Goal: Task Accomplishment & Management: Complete application form

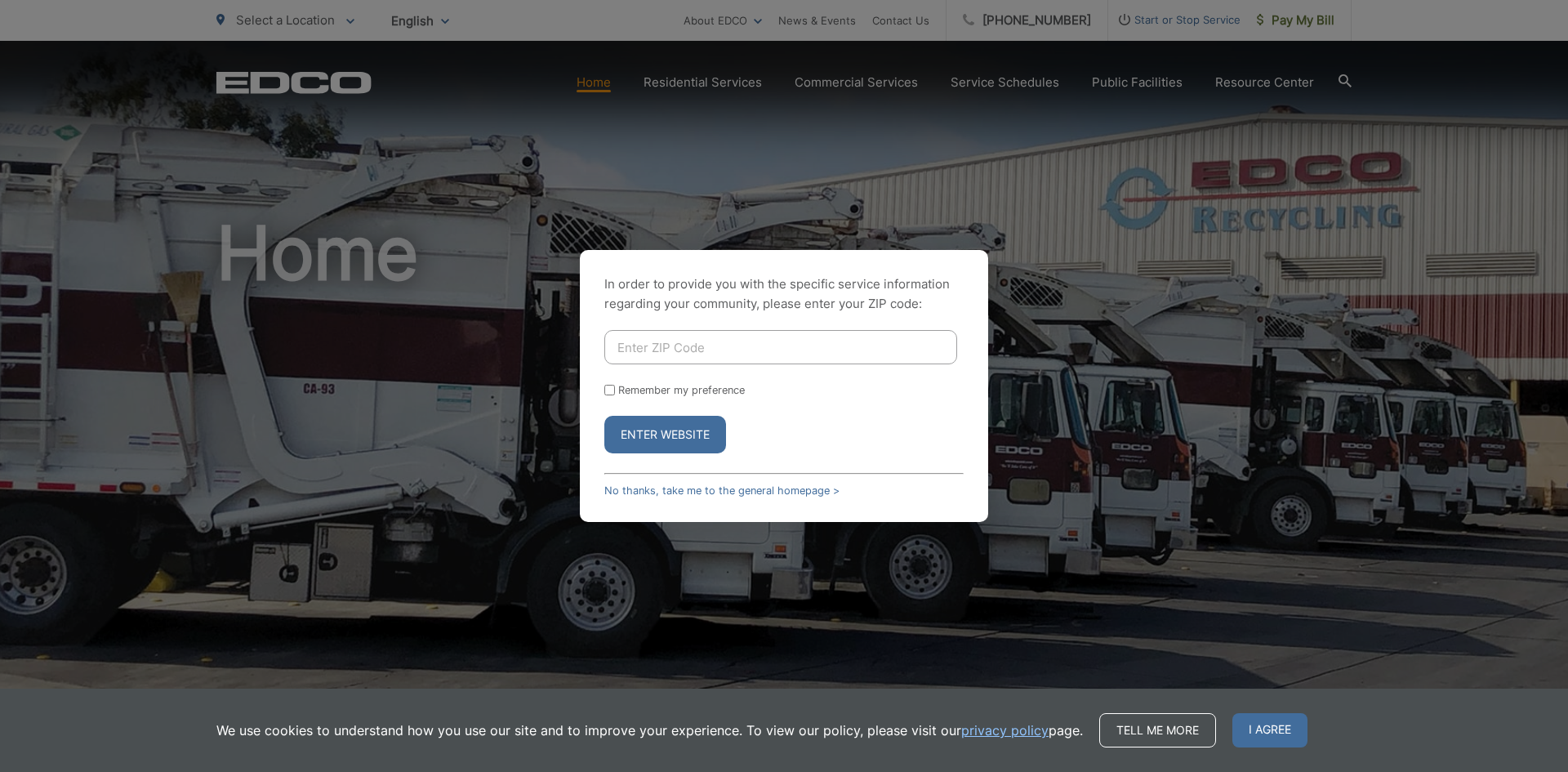
click at [711, 349] on input "Enter ZIP Code" at bounding box center [780, 346] width 353 height 34
click at [694, 492] on link "No thanks, take me to the general homepage >" at bounding box center [722, 490] width 235 height 12
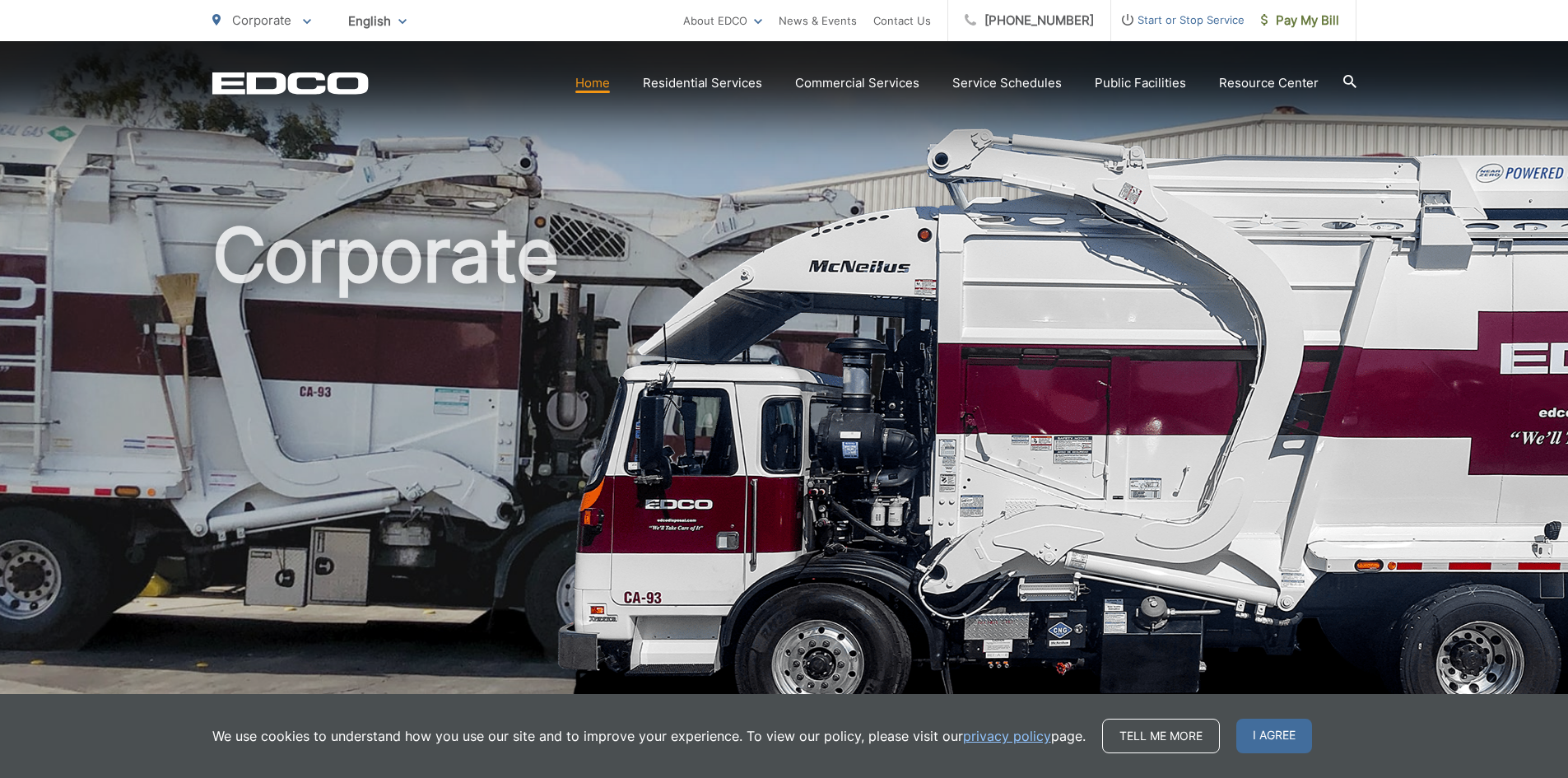
click at [1185, 23] on span "Start or Stop Service" at bounding box center [1178, 19] width 133 height 19
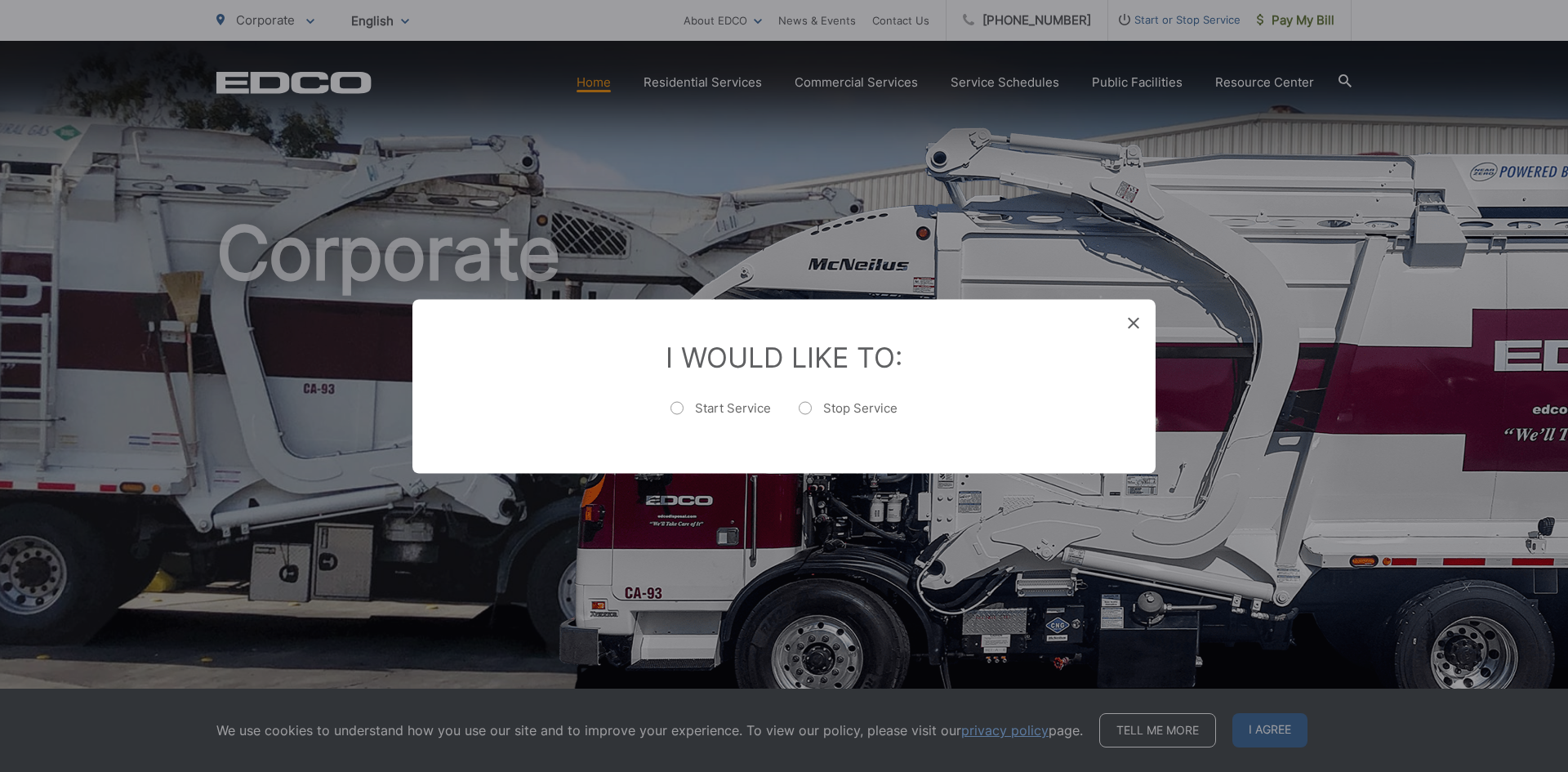
click at [797, 409] on ul "Start Service Stop Service" at bounding box center [784, 414] width 678 height 34
click at [805, 411] on label "Stop Service" at bounding box center [848, 416] width 99 height 33
radio input "true"
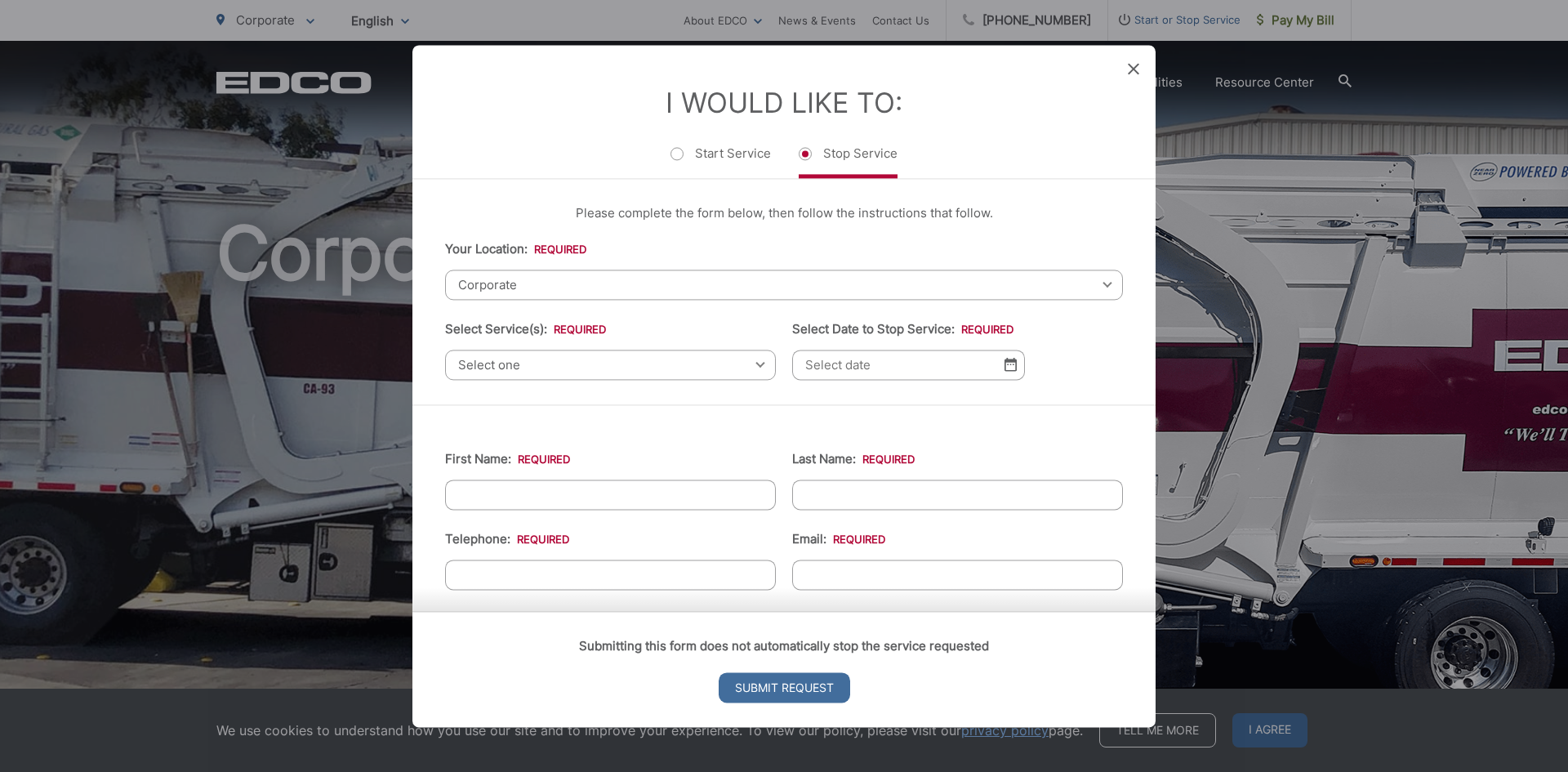
click at [516, 286] on span "Corporate" at bounding box center [784, 284] width 678 height 30
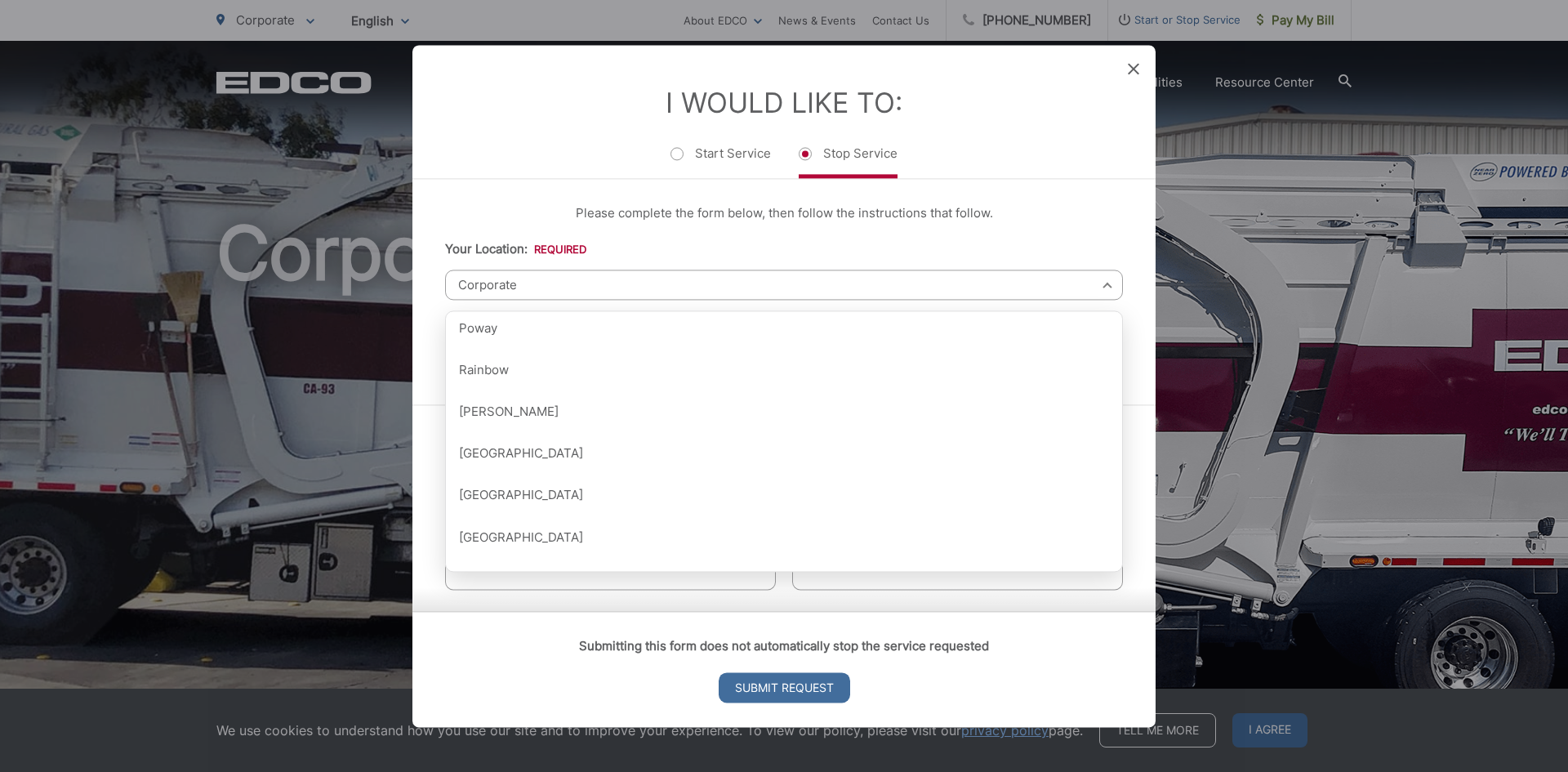
scroll to position [1715, 0]
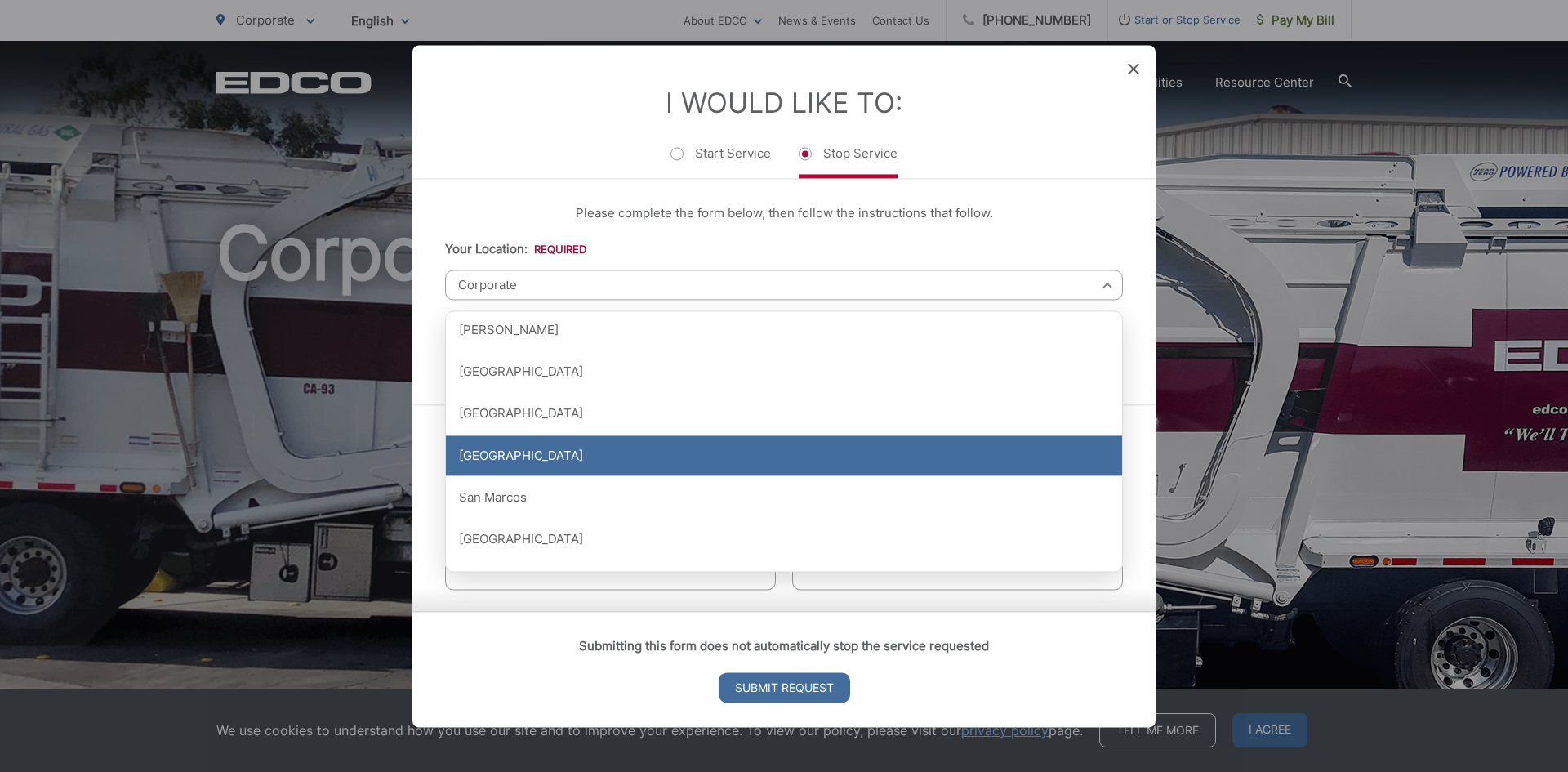
click at [605, 459] on div "[GEOGRAPHIC_DATA]" at bounding box center [784, 455] width 676 height 41
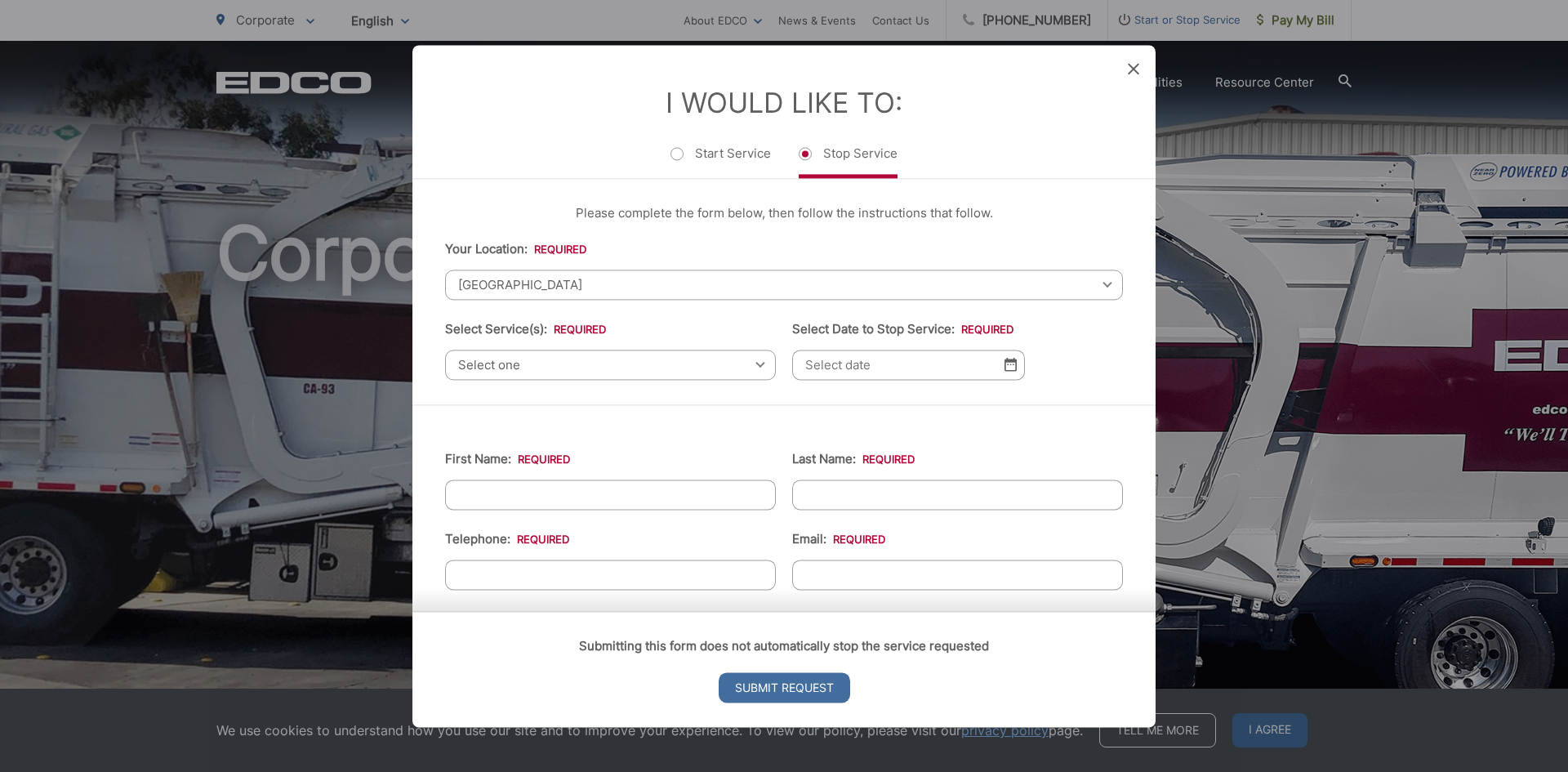
click at [603, 362] on span "Select one" at bounding box center [610, 364] width 331 height 30
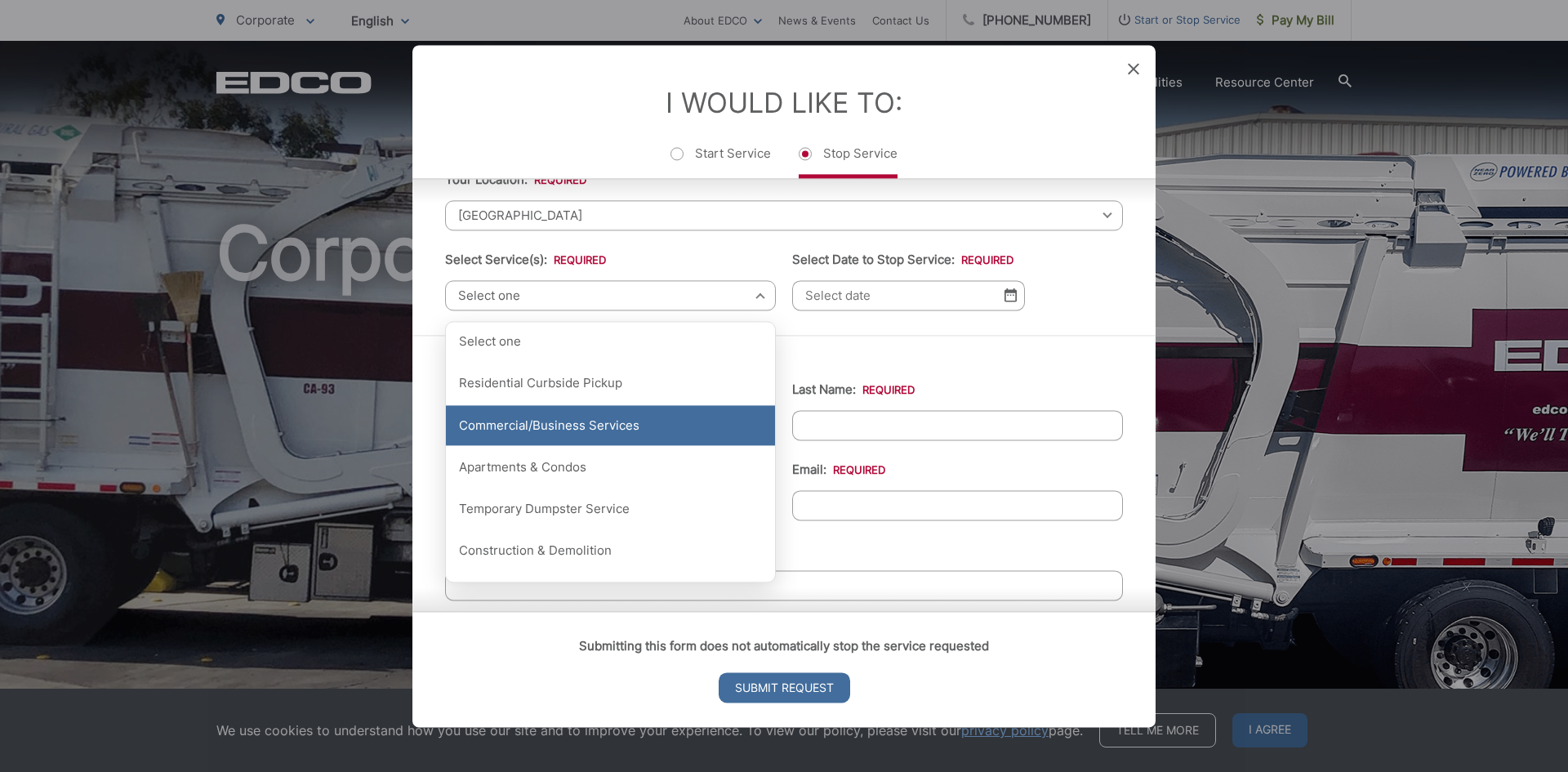
scroll to position [163, 0]
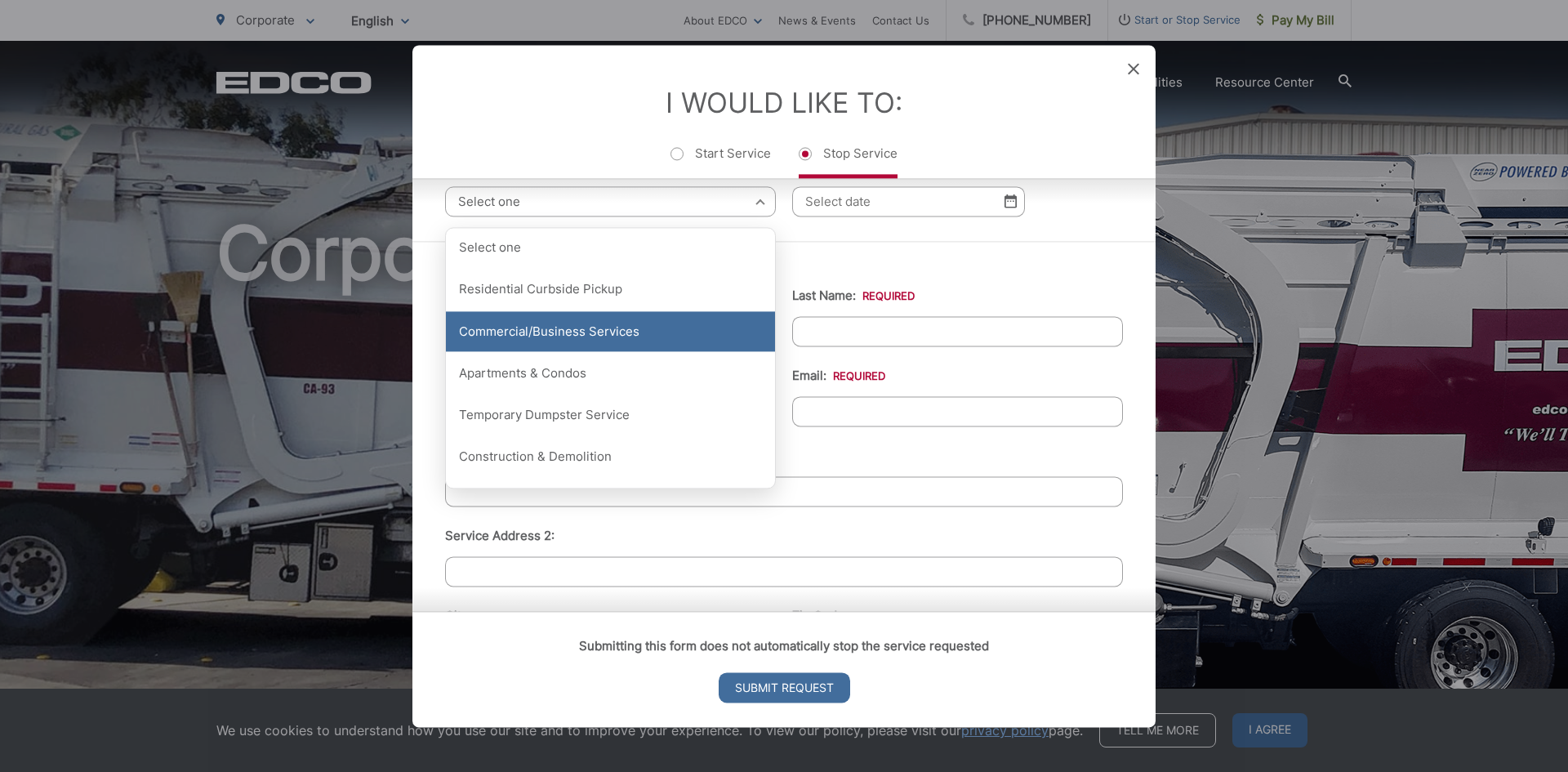
click at [623, 336] on div "Commercial/Business Services" at bounding box center [610, 332] width 329 height 41
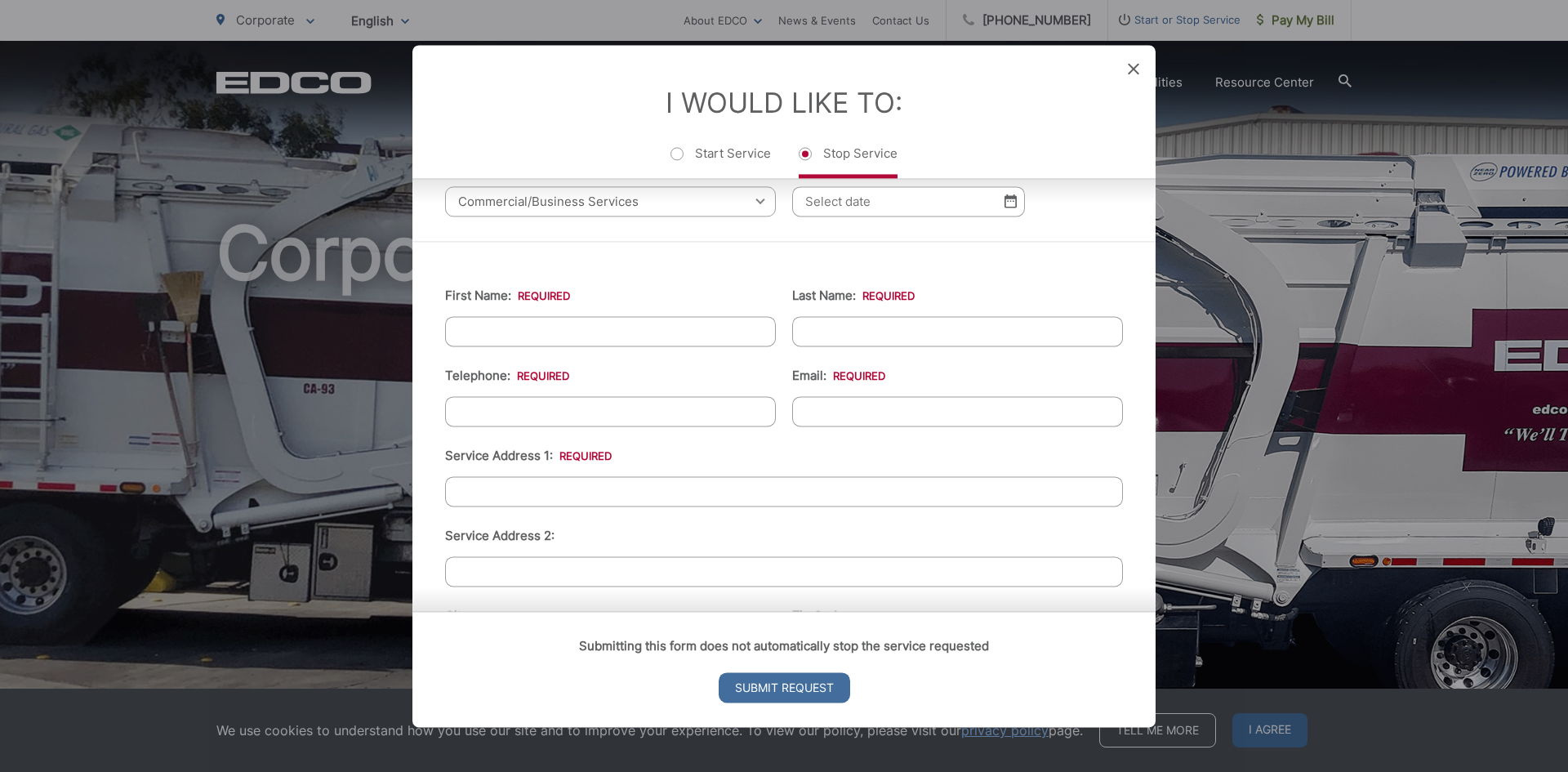
drag, startPoint x: 942, startPoint y: 168, endPoint x: 989, endPoint y: 192, distance: 52.8
click at [951, 173] on ul "Start Service Stop Service" at bounding box center [784, 160] width 678 height 34
click at [1007, 208] on input "Select Date to Stop Service: *" at bounding box center [909, 201] width 233 height 30
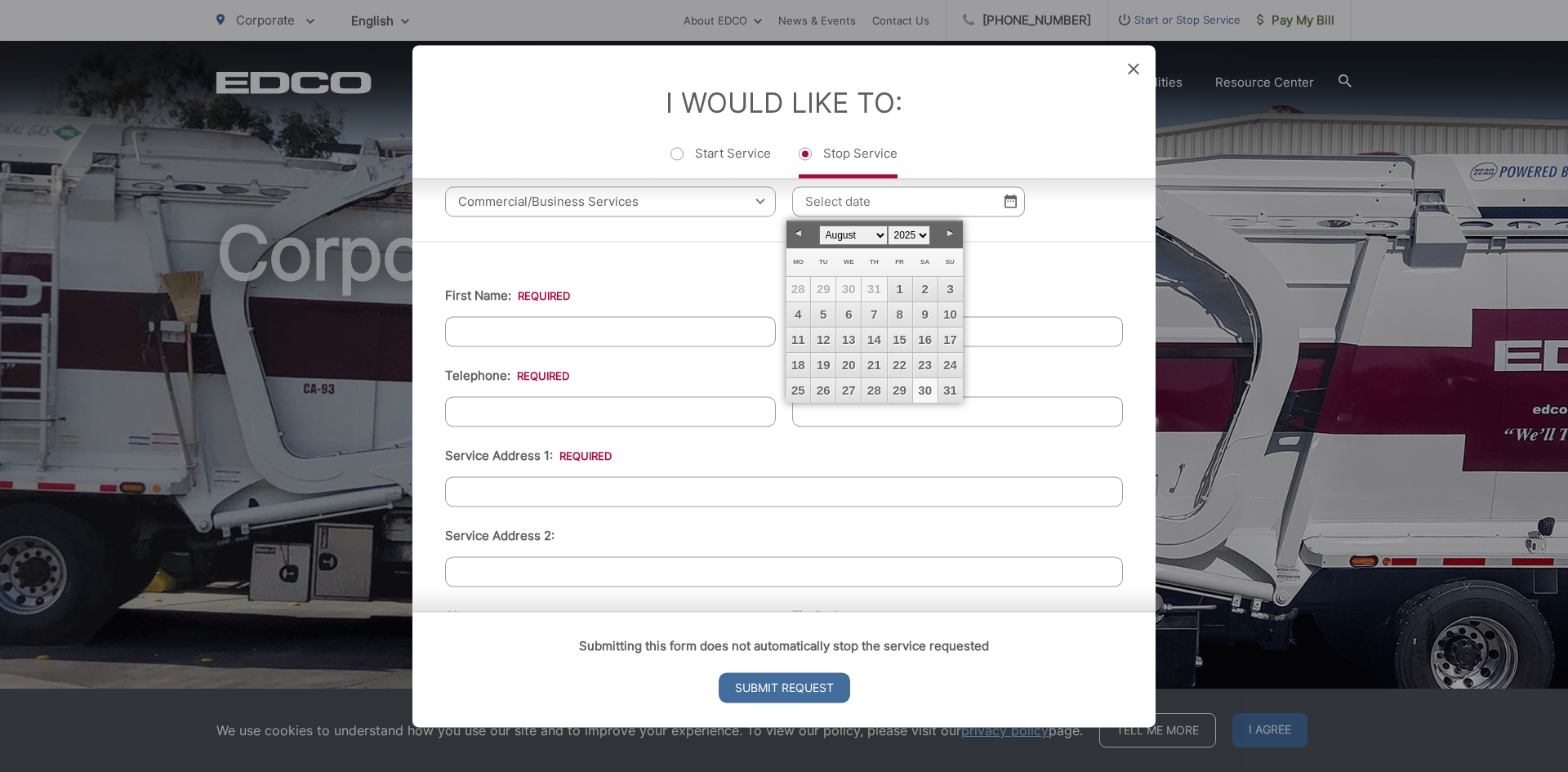
click at [921, 395] on link "30" at bounding box center [925, 390] width 25 height 25
type input "08/30/2025"
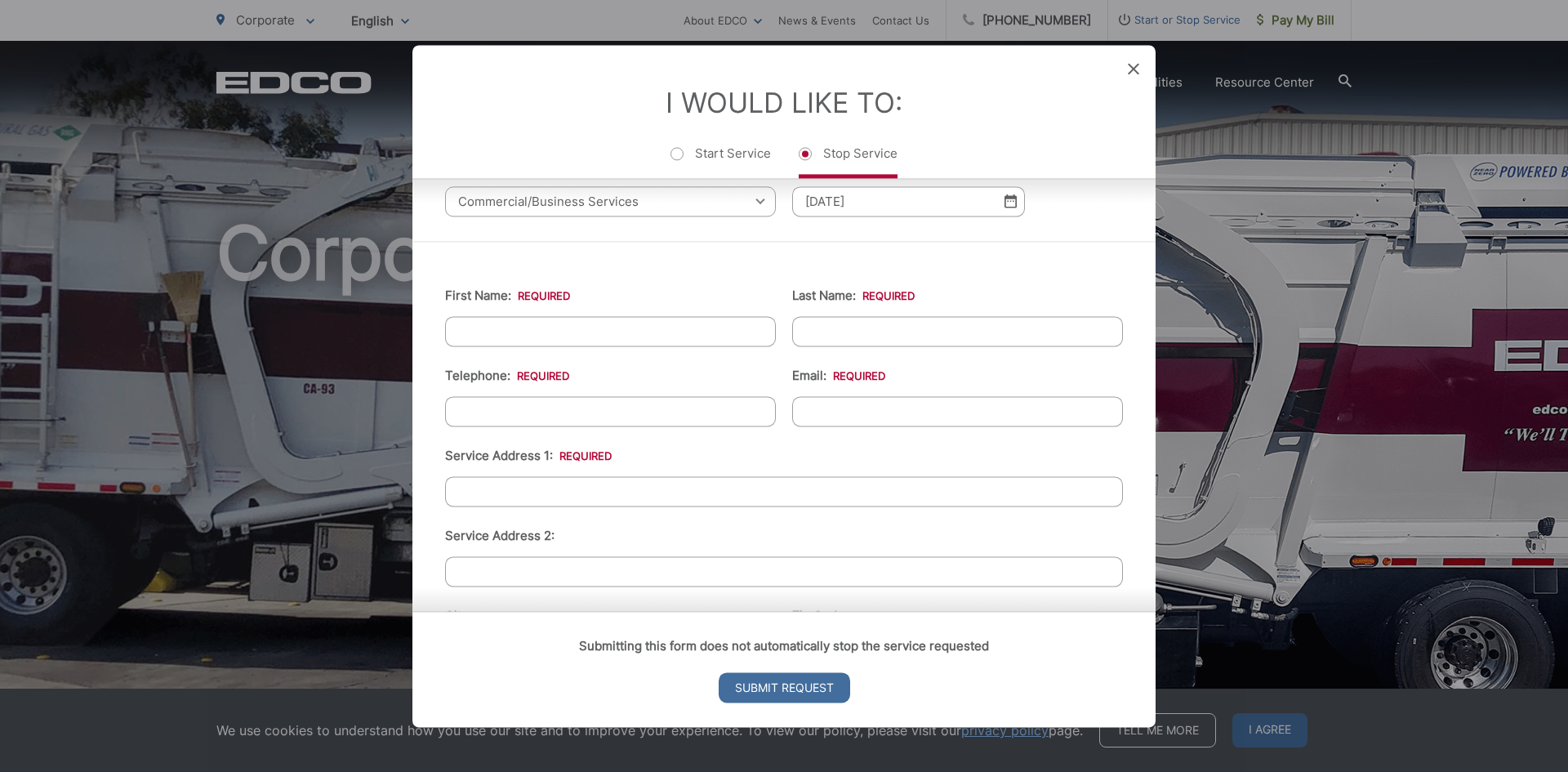
click at [525, 329] on input "First Name: *" at bounding box center [610, 331] width 331 height 30
type input "diana"
type input "gray"
type input "6198513206"
type input "neilgrayconstruction@gmail.com"
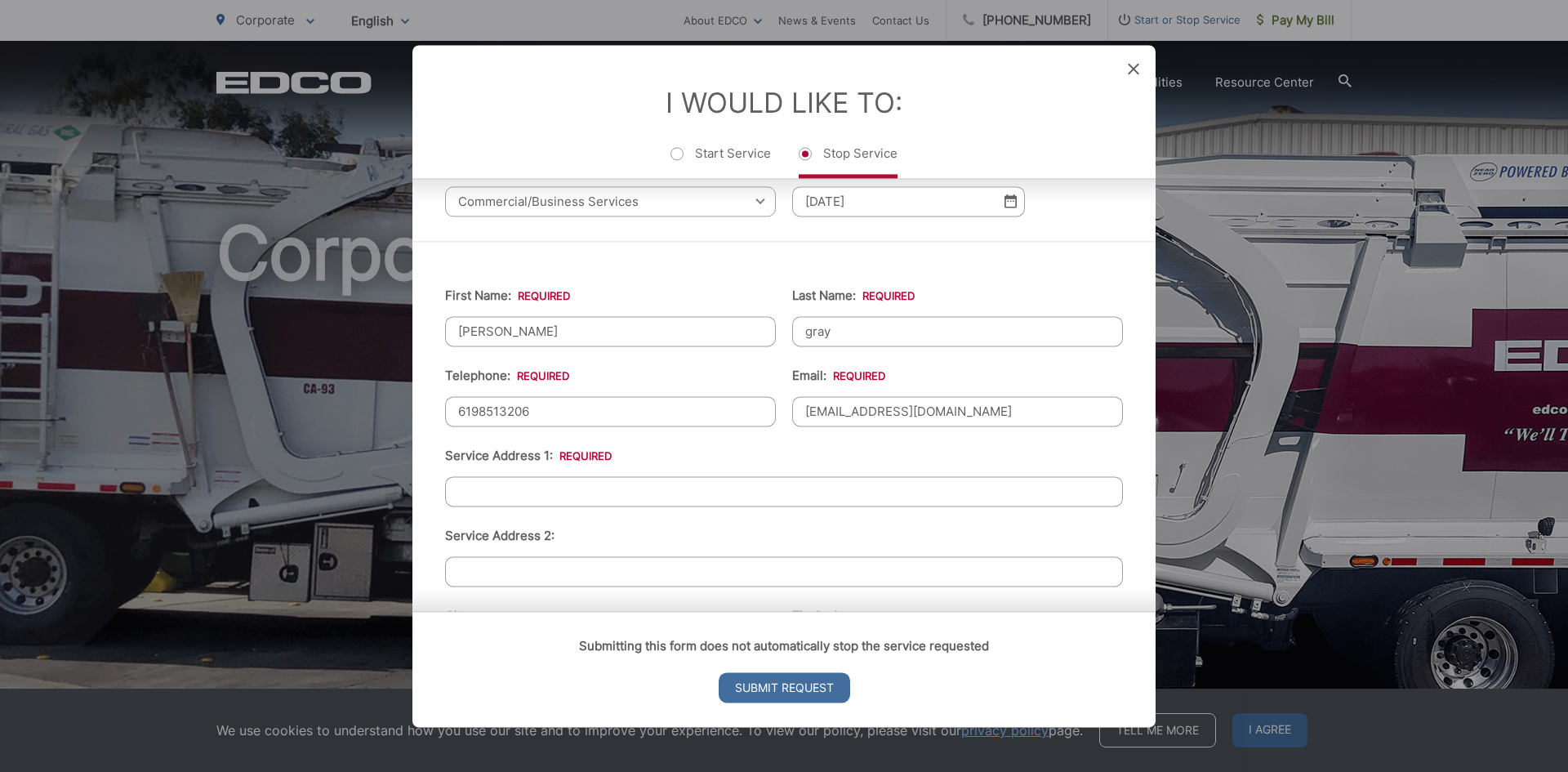
type input "6755 Springfield Street"
type input "San Dieog"
type input "92114"
type input "6755 Springfield Street"
type input "(619) 851-3206"
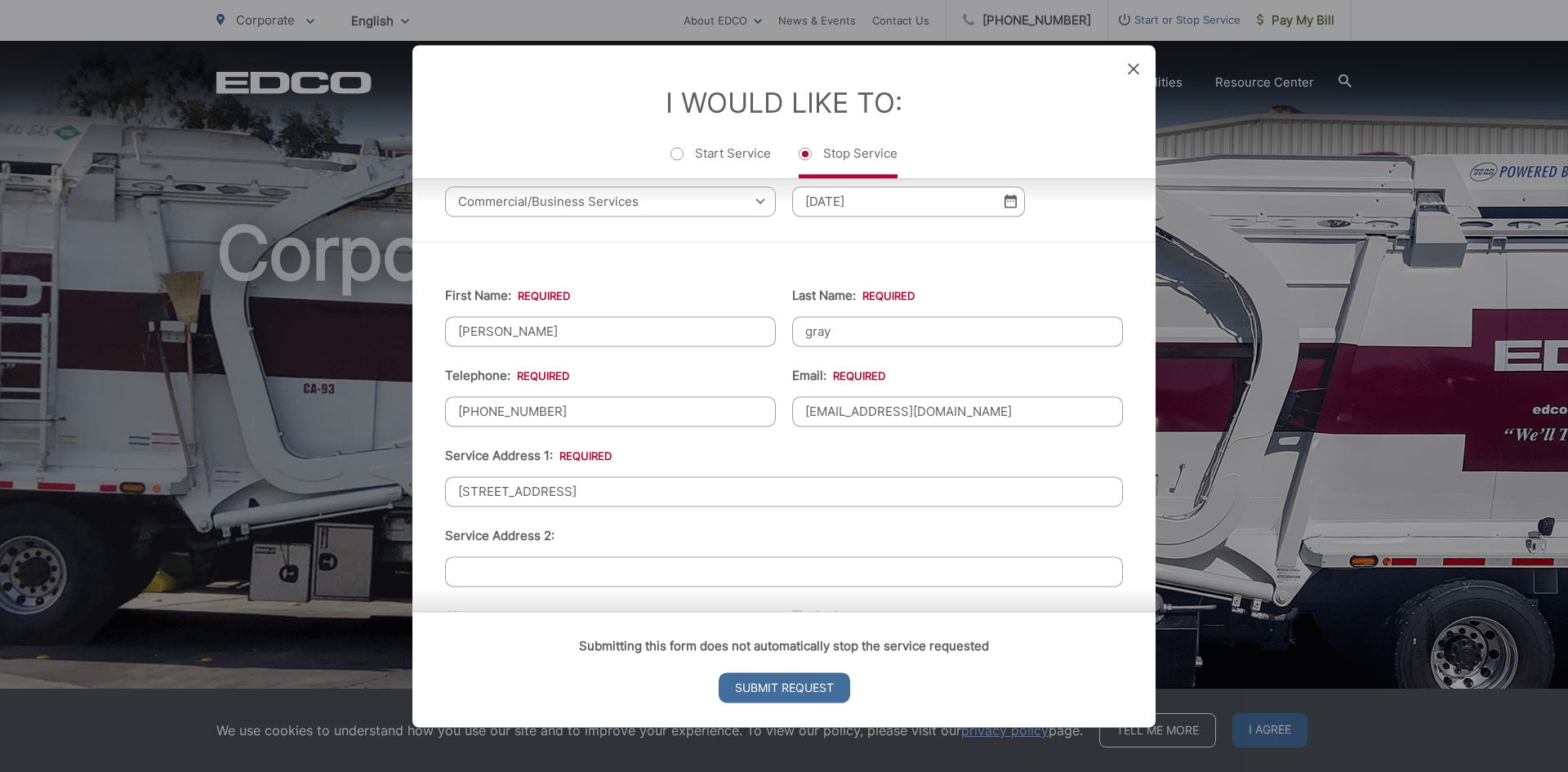
scroll to position [245, 0]
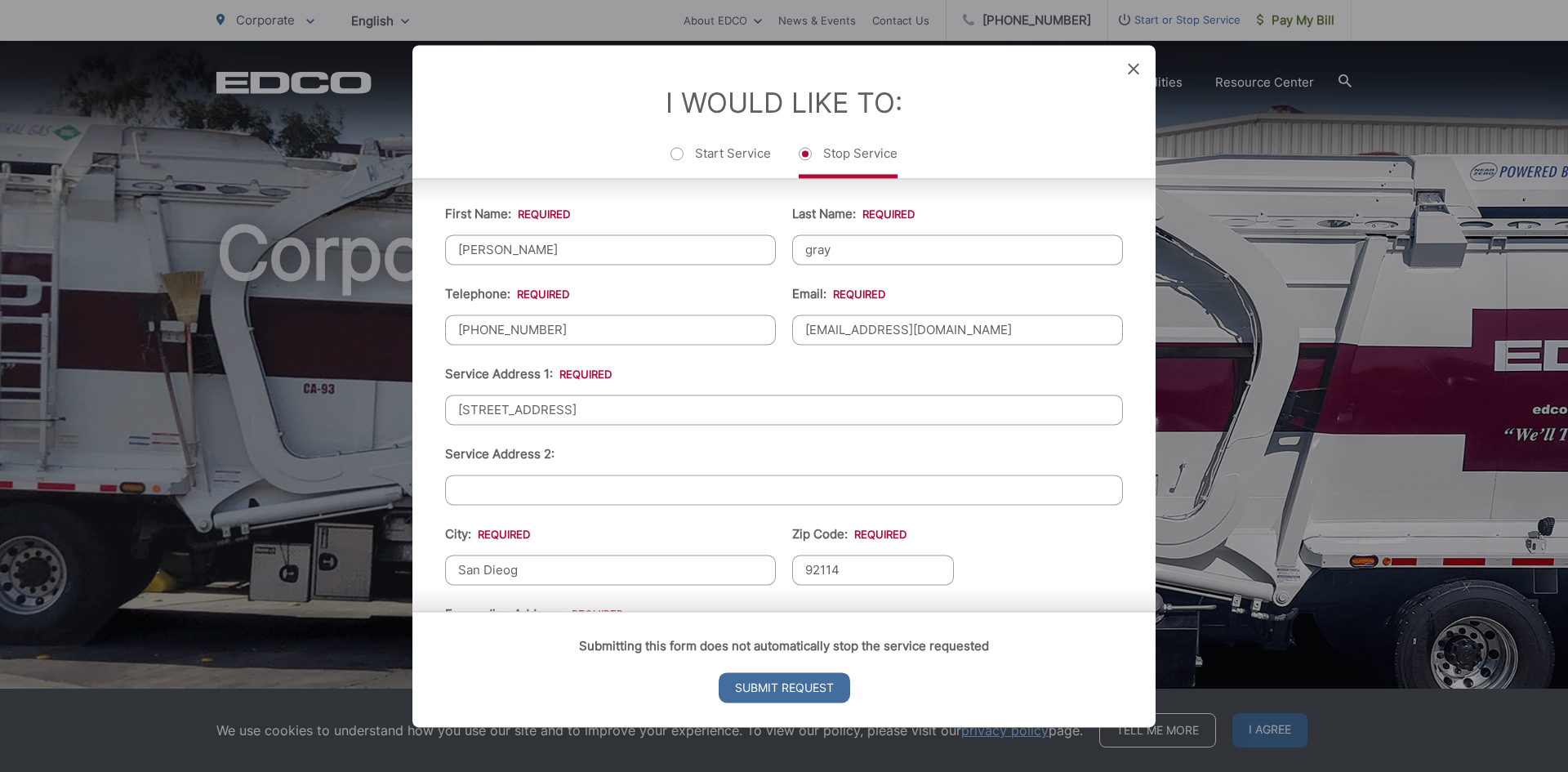
click at [547, 569] on input "San Dieog" at bounding box center [610, 570] width 331 height 30
type input "[GEOGRAPHIC_DATA]"
click at [626, 491] on input "Service Address 2:" at bounding box center [784, 489] width 678 height 30
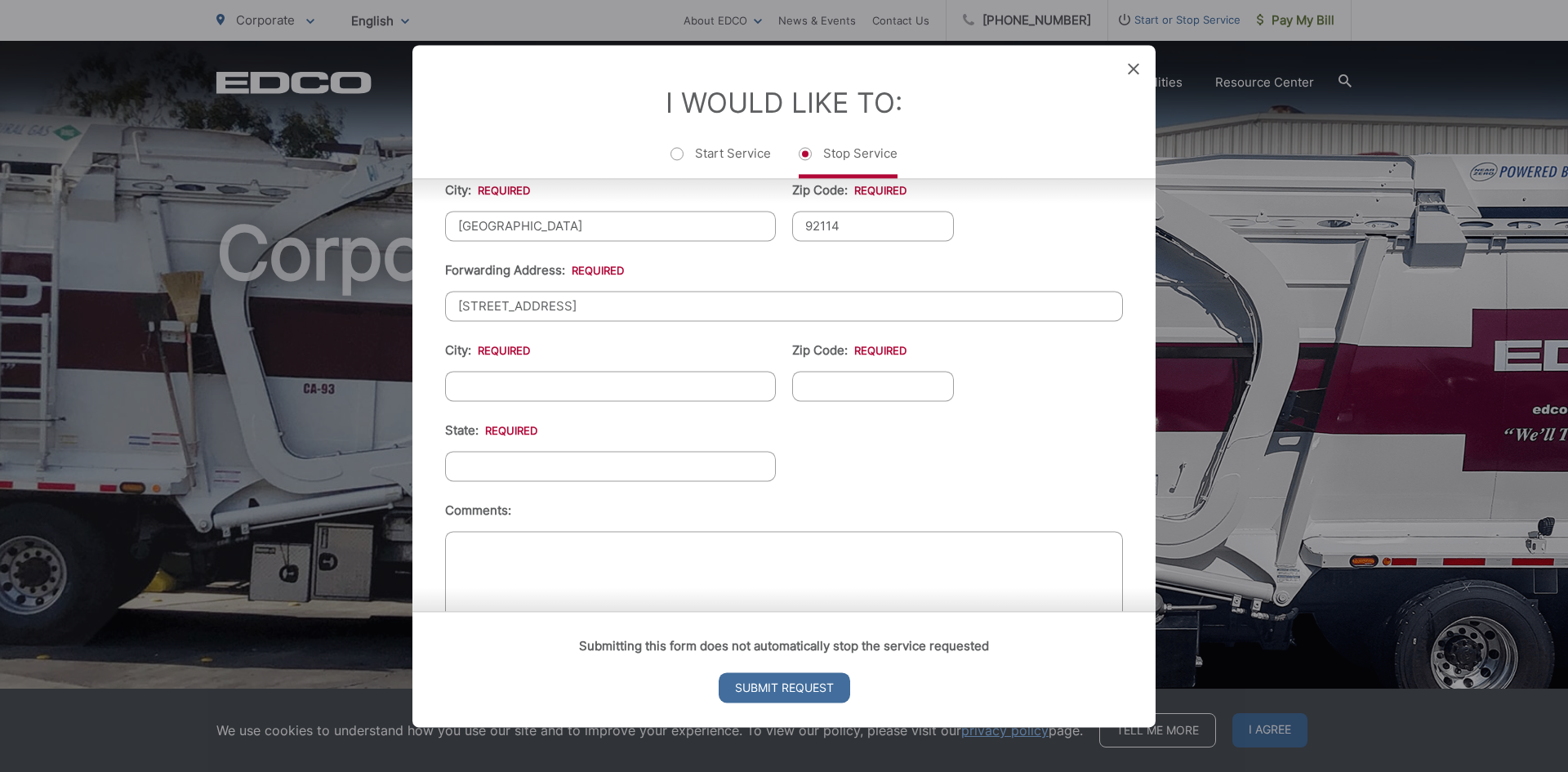
scroll to position [637, 0]
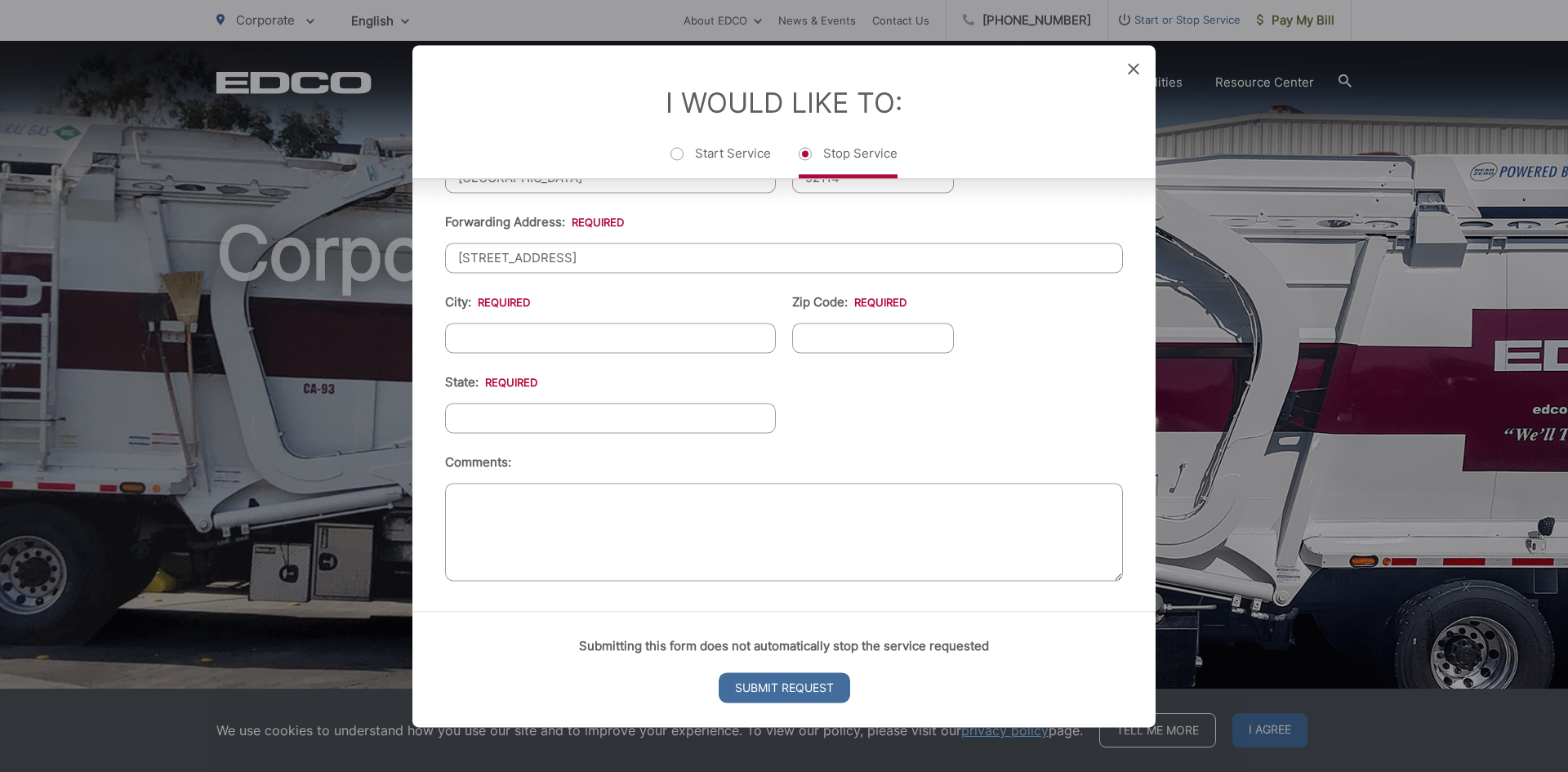
click at [539, 344] on input "City: *" at bounding box center [610, 337] width 331 height 30
type input "[GEOGRAPHIC_DATA]"
type input "92114"
type input "CA"
click at [752, 681] on input "Submit Request" at bounding box center [785, 687] width 132 height 30
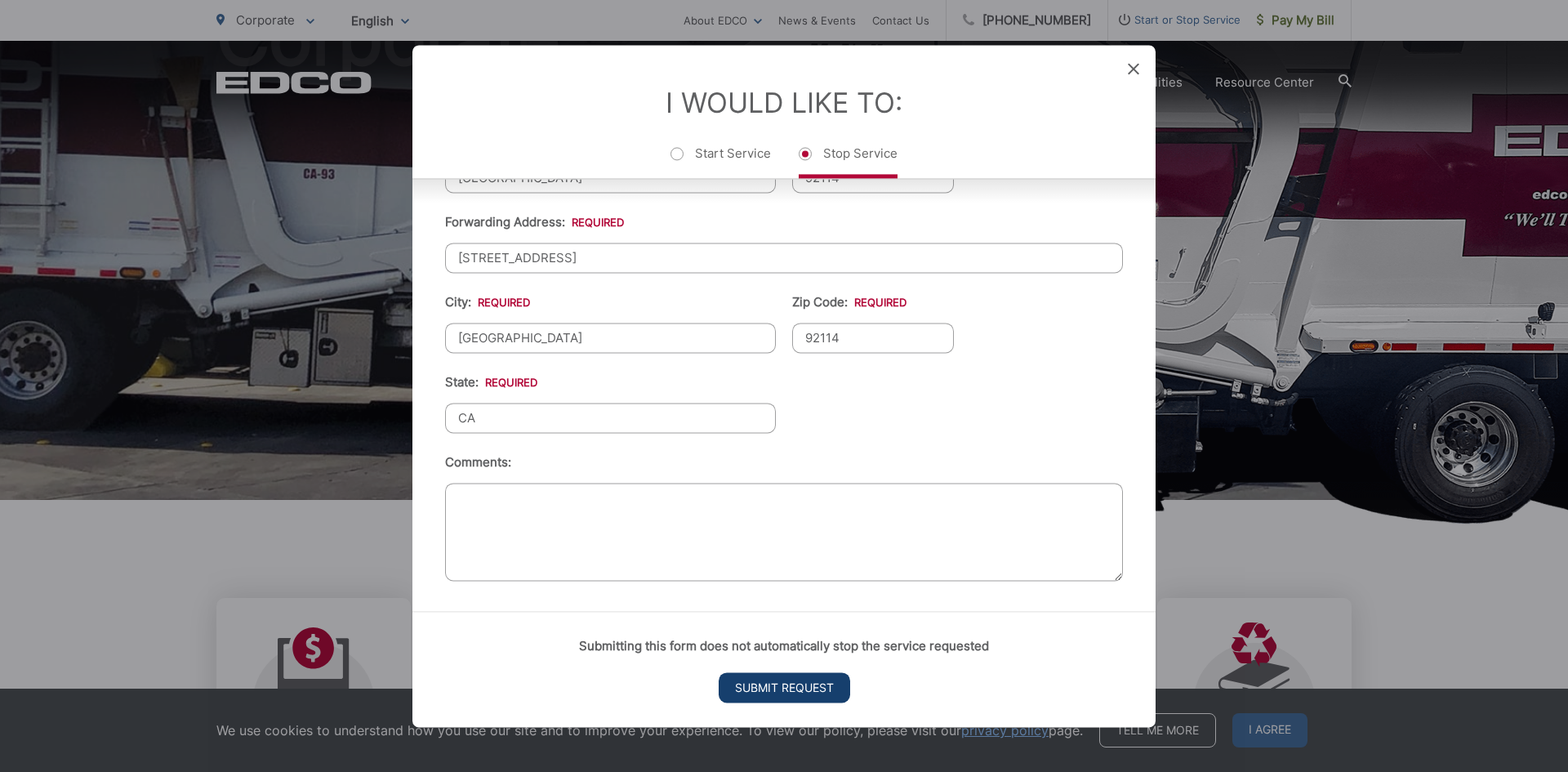
scroll to position [0, 0]
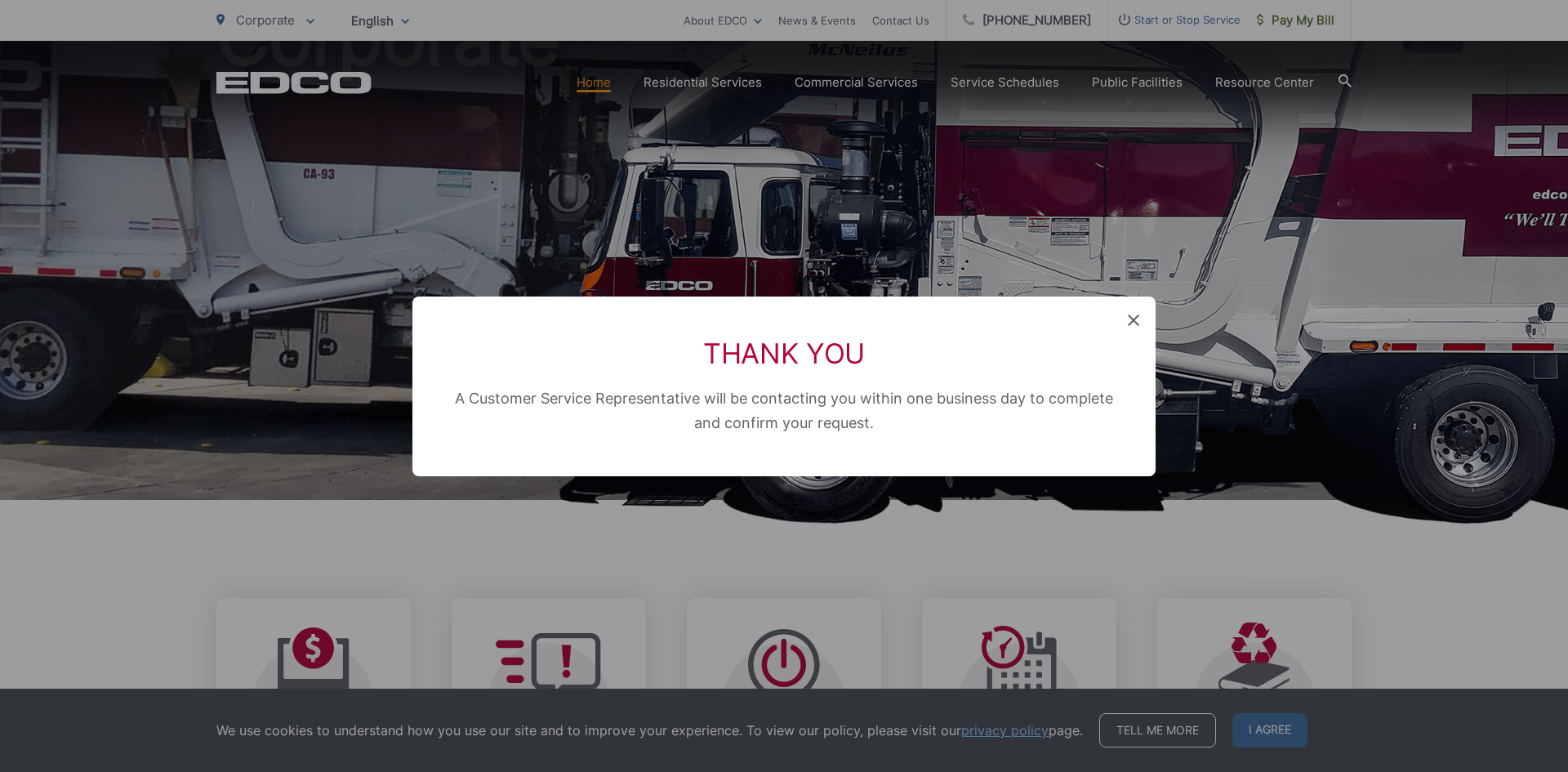
click at [1122, 321] on div "Thank You A Customer Service Representative will be contacting you within one b…" at bounding box center [784, 386] width 744 height 179
click at [1136, 321] on icon at bounding box center [1134, 320] width 11 height 11
